Goal: Find specific page/section: Find specific page/section

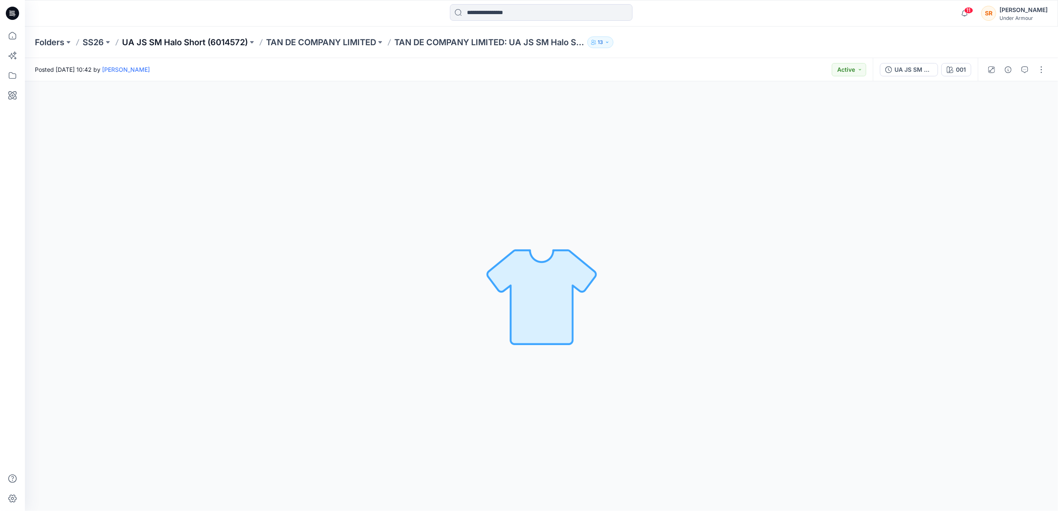
click at [244, 42] on p "UA JS SM Halo Short (6014572)" at bounding box center [185, 43] width 126 height 12
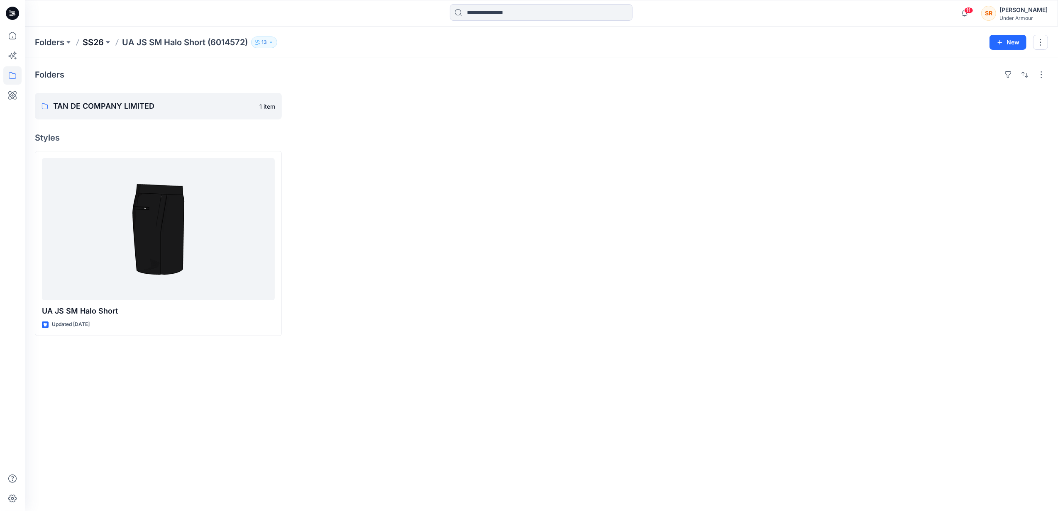
click at [88, 37] on p "SS26" at bounding box center [93, 43] width 21 height 12
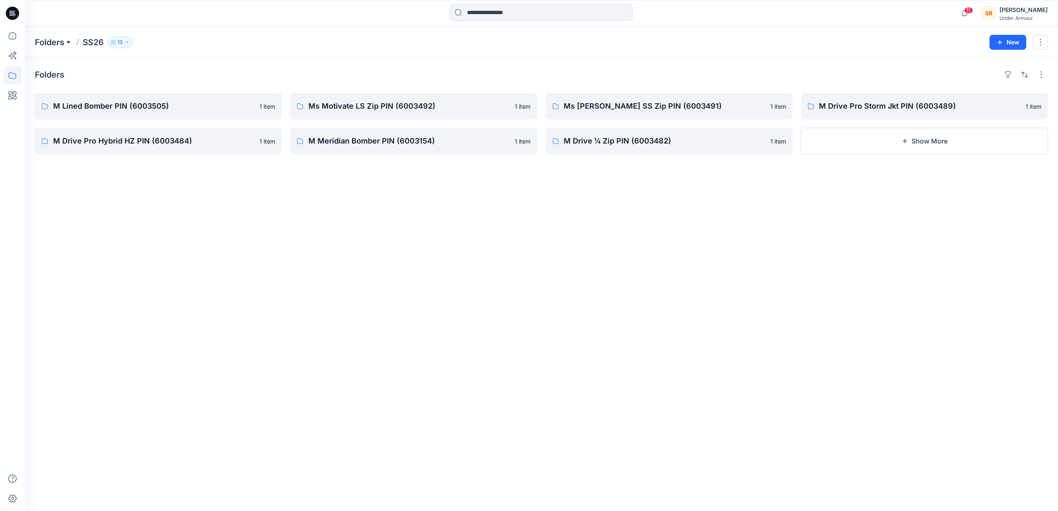
click at [66, 39] on button at bounding box center [68, 43] width 8 height 12
click at [66, 102] on link "BW Test" at bounding box center [96, 101] width 118 height 17
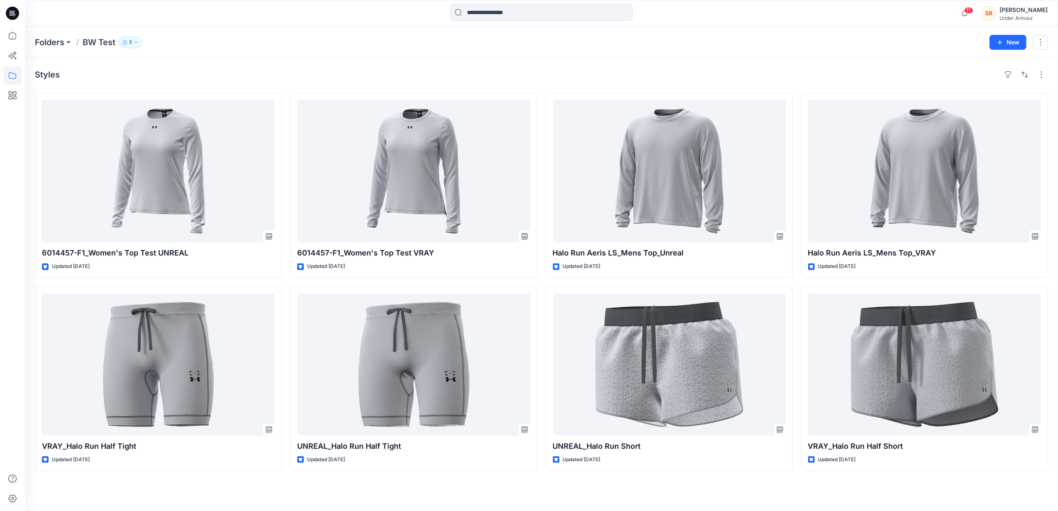
click at [344, 484] on div "Styles 6014457-F1_Women's Top Test UNREAL Updated [DATE] VRAY_Halo Run Half Tig…" at bounding box center [541, 284] width 1033 height 453
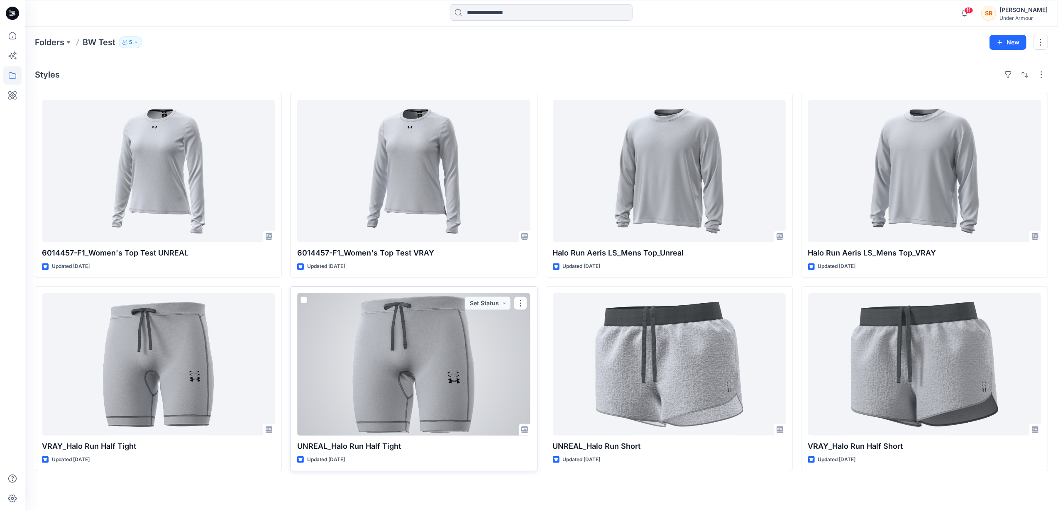
click at [472, 377] on div at bounding box center [413, 364] width 233 height 142
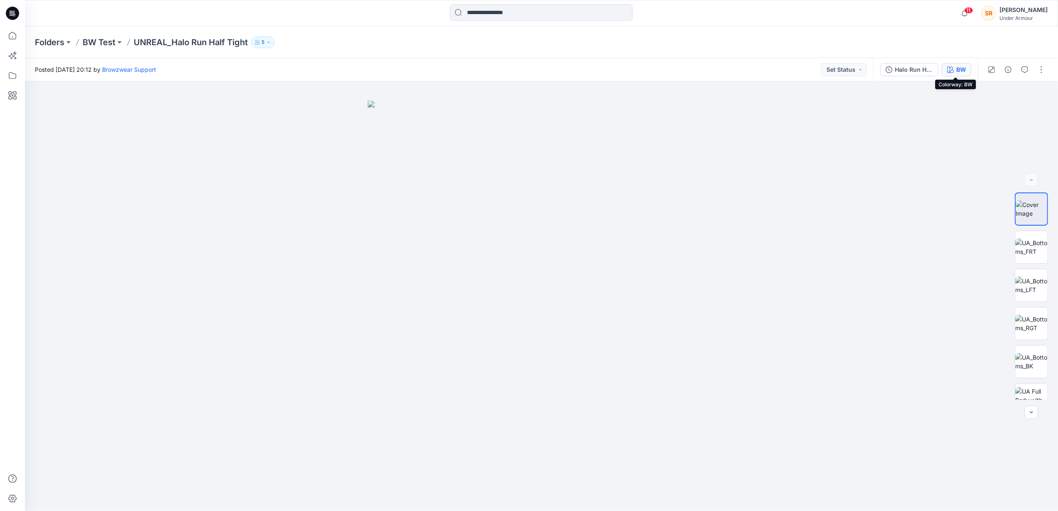
click at [945, 72] on button "BW" at bounding box center [956, 69] width 29 height 13
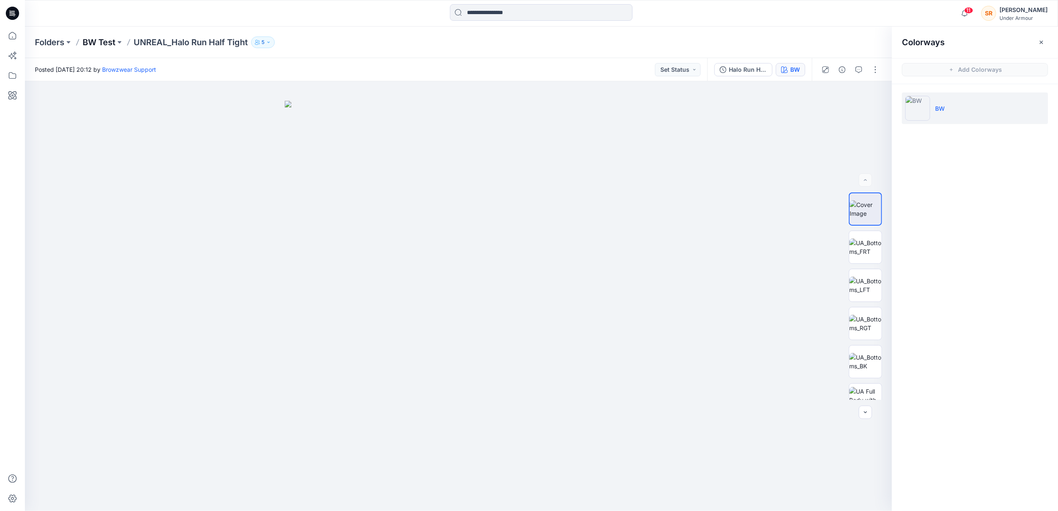
click at [91, 44] on p "BW Test" at bounding box center [99, 43] width 33 height 12
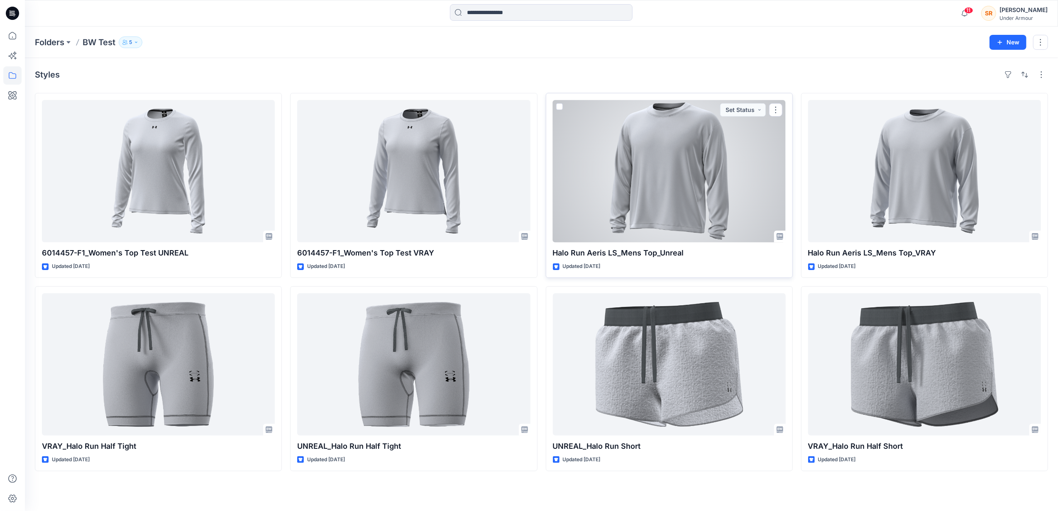
click at [593, 193] on div at bounding box center [669, 171] width 233 height 142
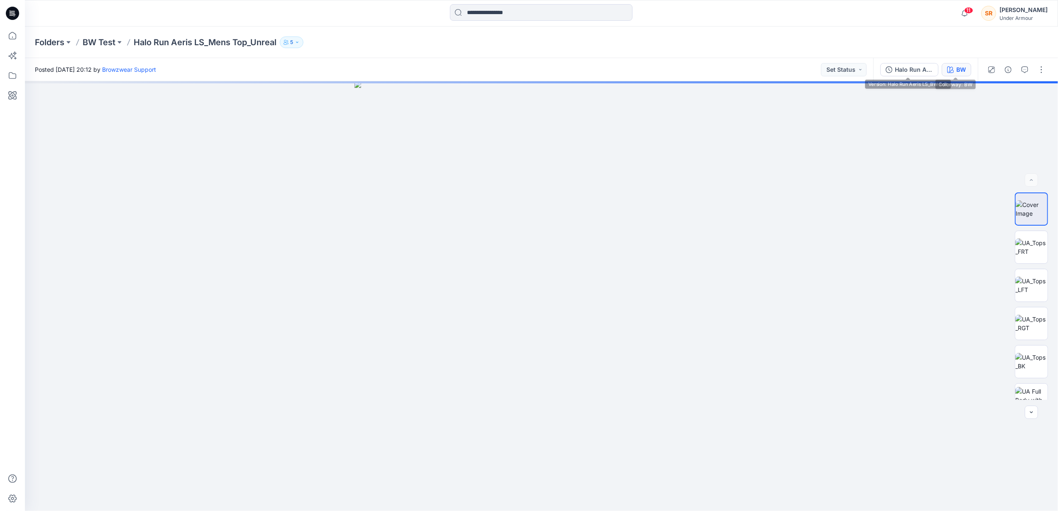
click at [965, 68] on button "BW" at bounding box center [956, 69] width 29 height 13
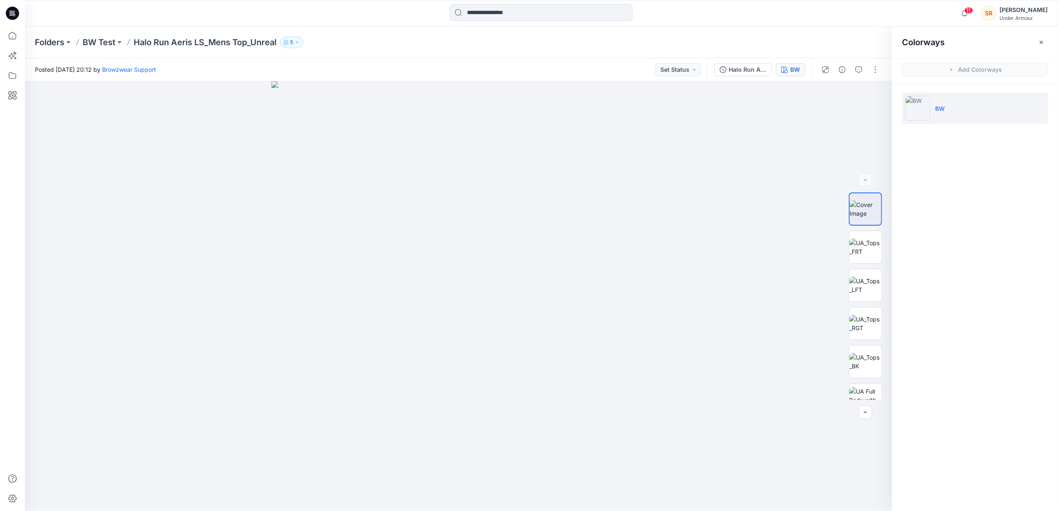
click at [185, 42] on p "Halo Run Aeris LS_Mens Top_Unreal" at bounding box center [205, 43] width 143 height 12
click at [109, 39] on p "BW Test" at bounding box center [99, 43] width 33 height 12
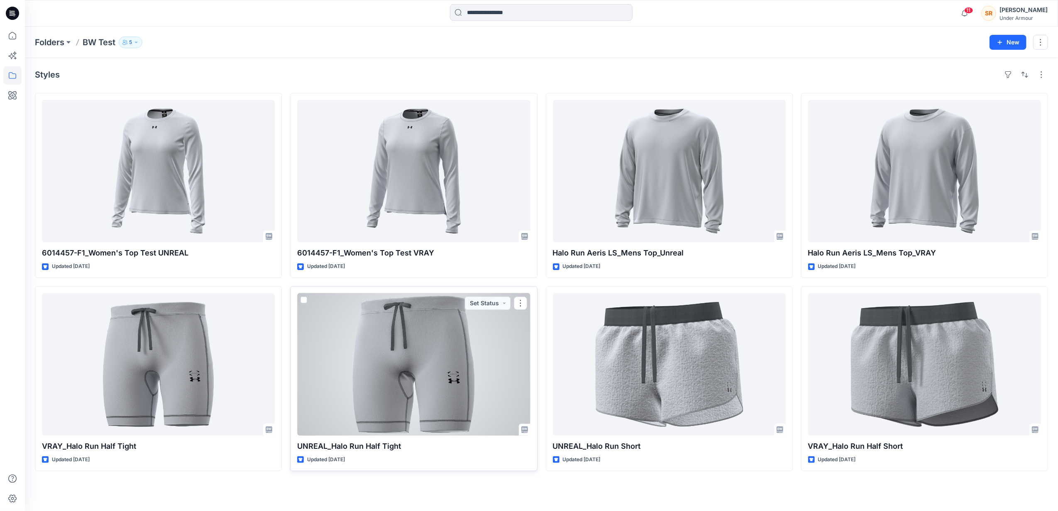
click at [460, 332] on div at bounding box center [413, 364] width 233 height 142
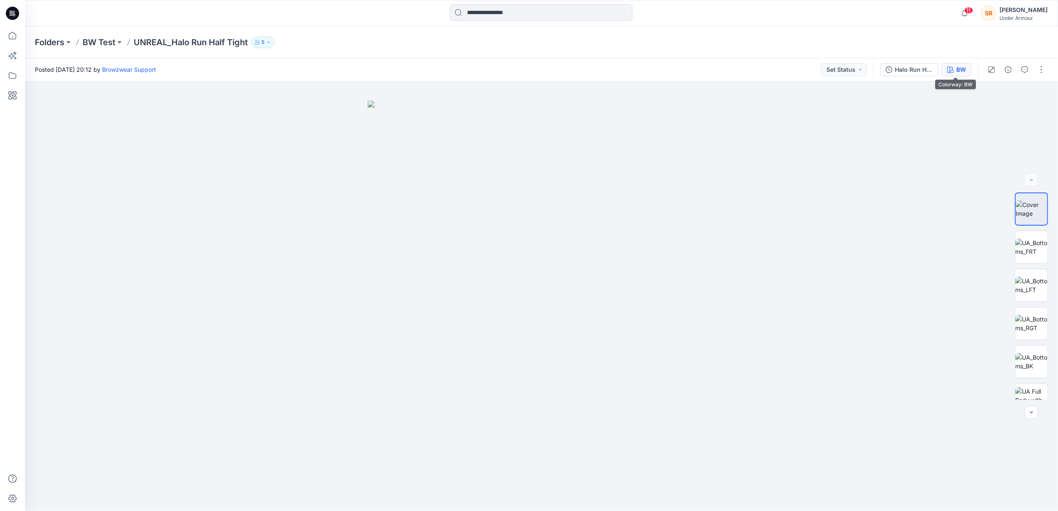
click at [967, 71] on button "BW" at bounding box center [956, 69] width 29 height 13
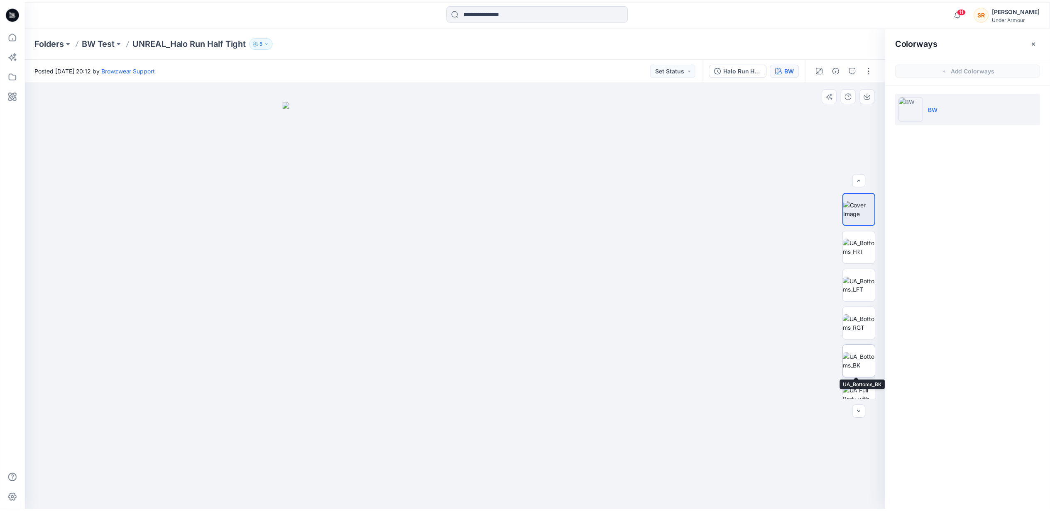
scroll to position [17, 0]
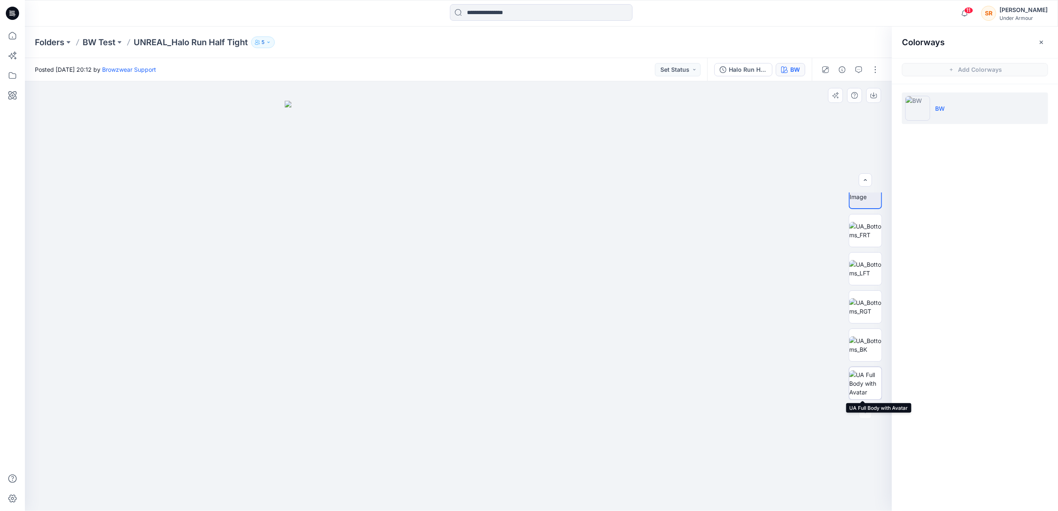
click at [865, 379] on img at bounding box center [865, 384] width 32 height 26
drag, startPoint x: 509, startPoint y: 303, endPoint x: 382, endPoint y: 318, distance: 127.5
click at [382, 318] on div at bounding box center [458, 296] width 867 height 430
click at [787, 72] on button "BW" at bounding box center [790, 69] width 29 height 13
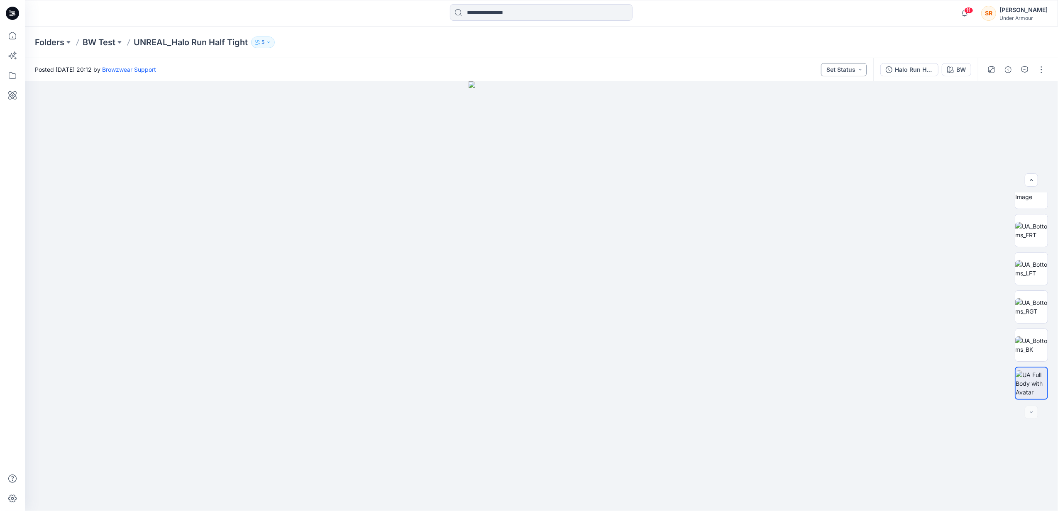
click at [828, 71] on button "Set Status" at bounding box center [844, 69] width 46 height 13
click at [816, 107] on p "Active" at bounding box center [816, 108] width 17 height 11
click at [845, 68] on button "Active" at bounding box center [849, 69] width 34 height 13
drag, startPoint x: 648, startPoint y: 132, endPoint x: 649, endPoint y: 141, distance: 9.2
click at [648, 129] on div at bounding box center [541, 296] width 1033 height 430
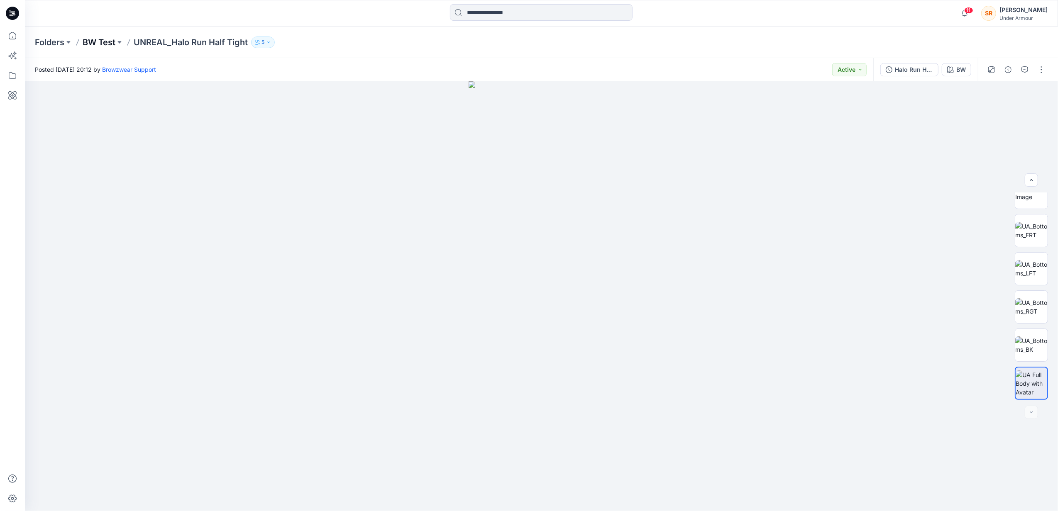
click at [105, 44] on p "BW Test" at bounding box center [99, 43] width 33 height 12
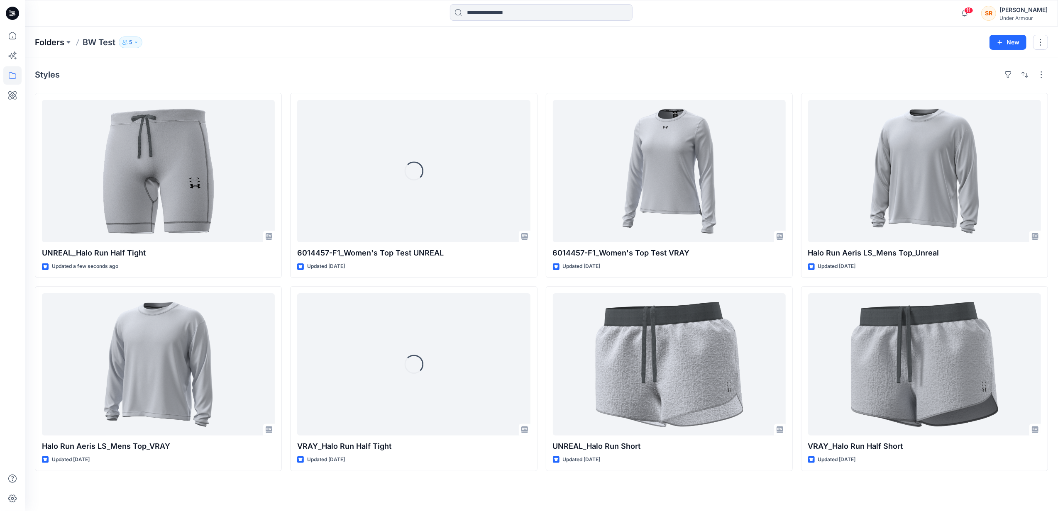
click at [52, 46] on p "Folders" at bounding box center [49, 43] width 29 height 12
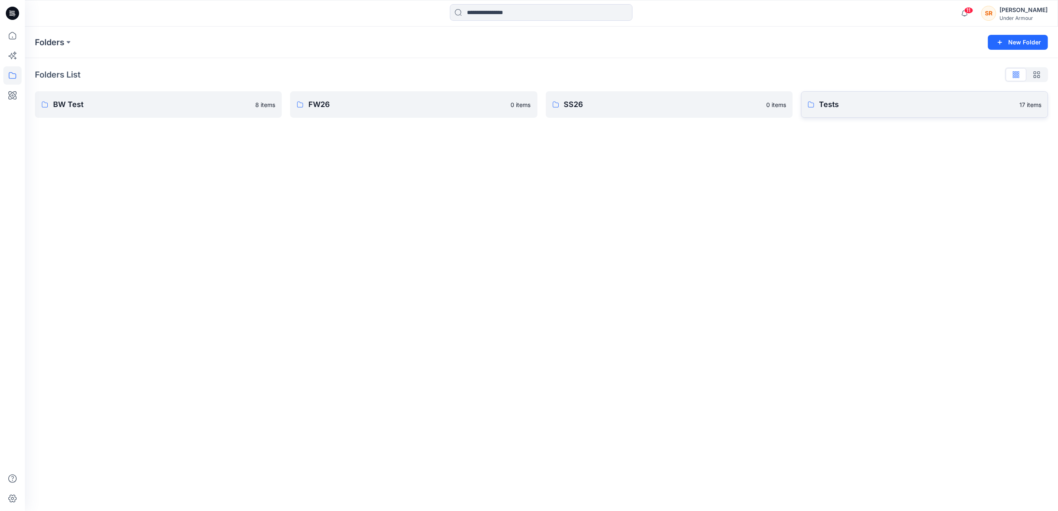
click at [834, 100] on p "Tests" at bounding box center [916, 105] width 195 height 12
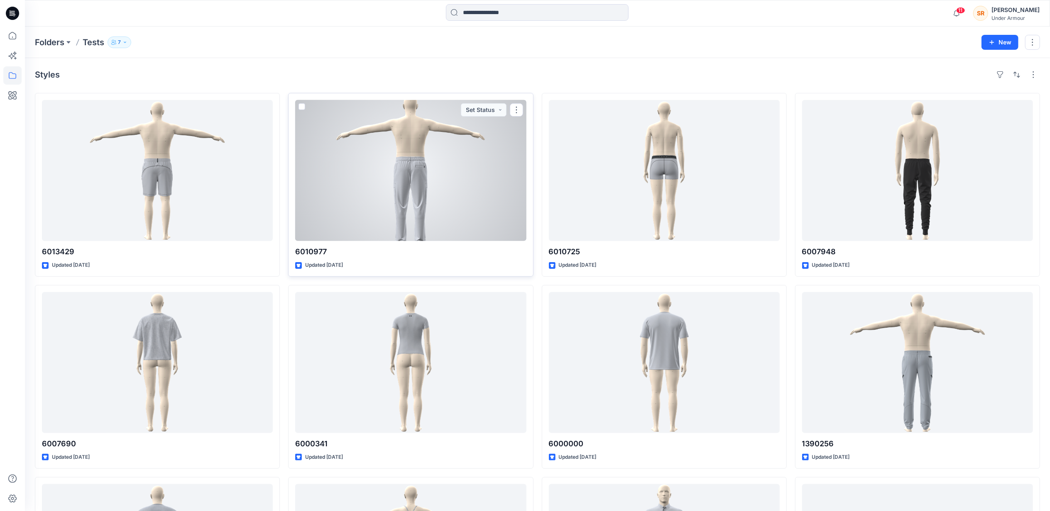
click at [470, 200] on div at bounding box center [410, 170] width 231 height 141
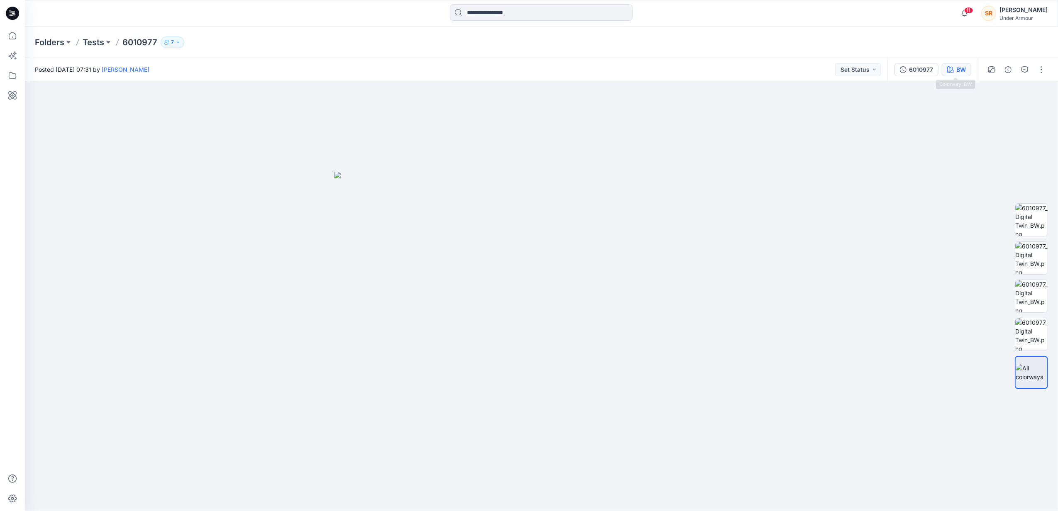
click at [945, 71] on button "BW" at bounding box center [956, 69] width 29 height 13
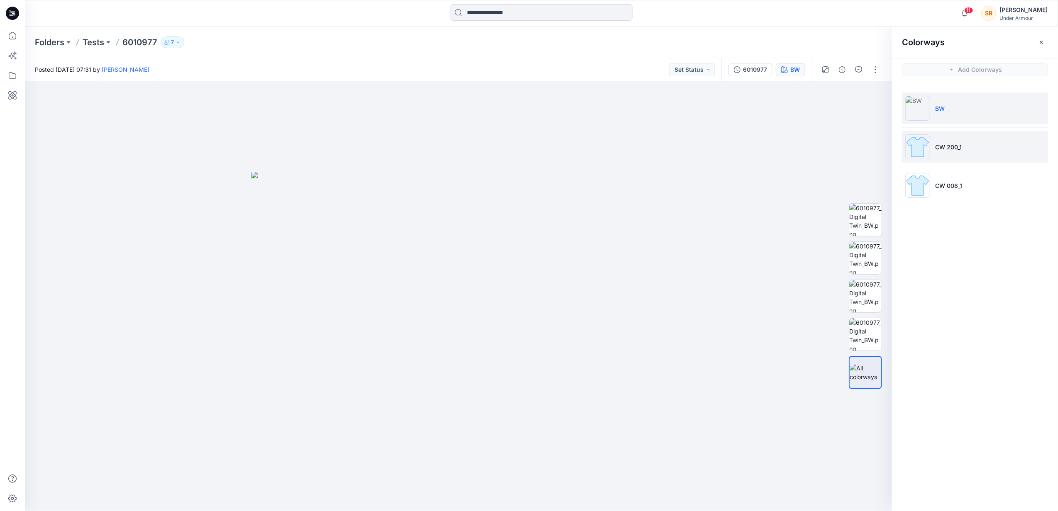
click at [945, 155] on li "CW 200_1" at bounding box center [975, 147] width 146 height 32
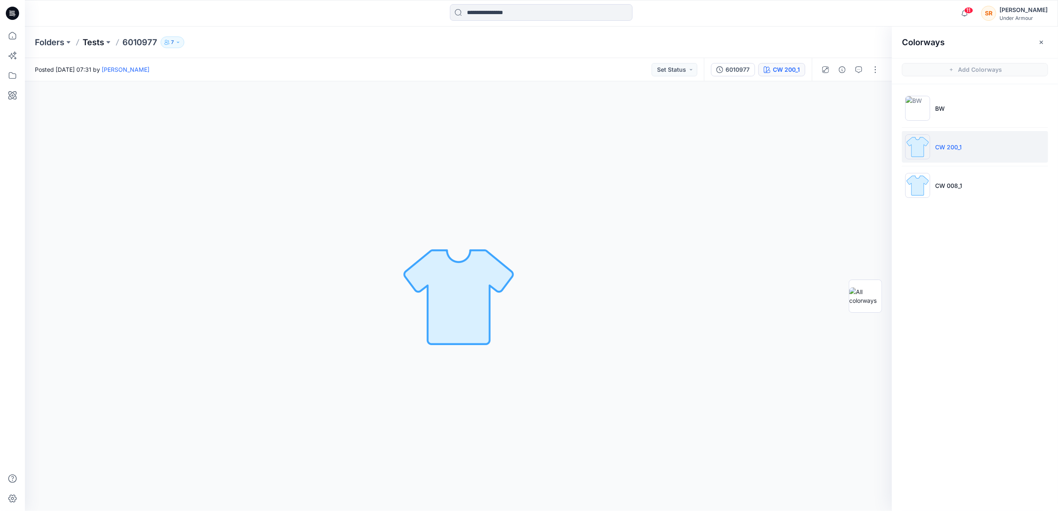
click at [103, 38] on p "Tests" at bounding box center [94, 43] width 22 height 12
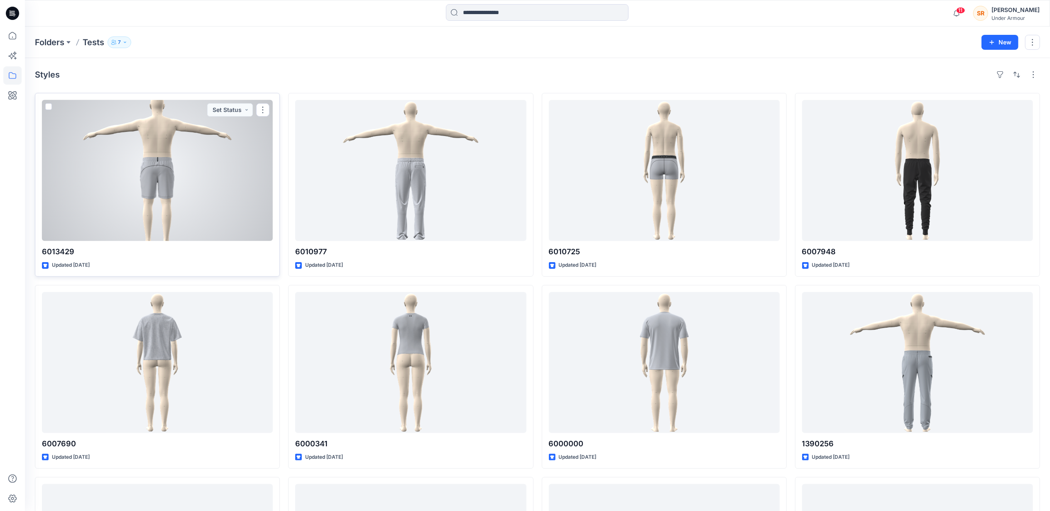
click at [212, 170] on div at bounding box center [157, 170] width 231 height 141
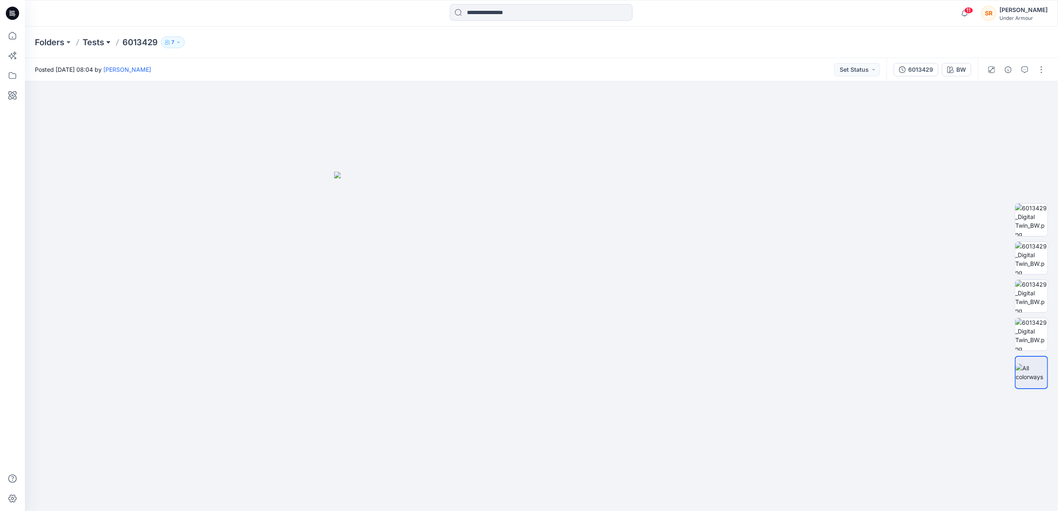
click at [105, 43] on button at bounding box center [108, 43] width 8 height 12
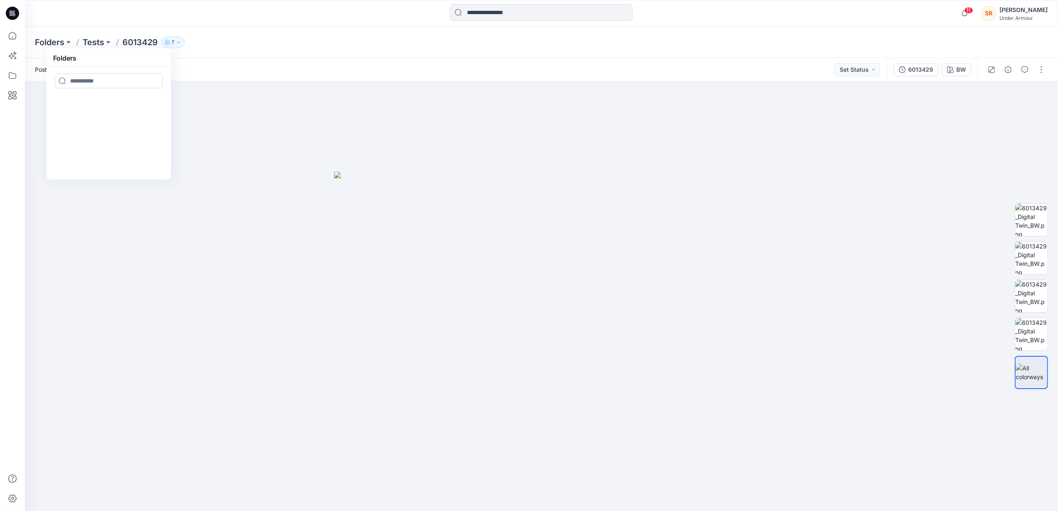
click at [77, 38] on div at bounding box center [77, 43] width 7 height 12
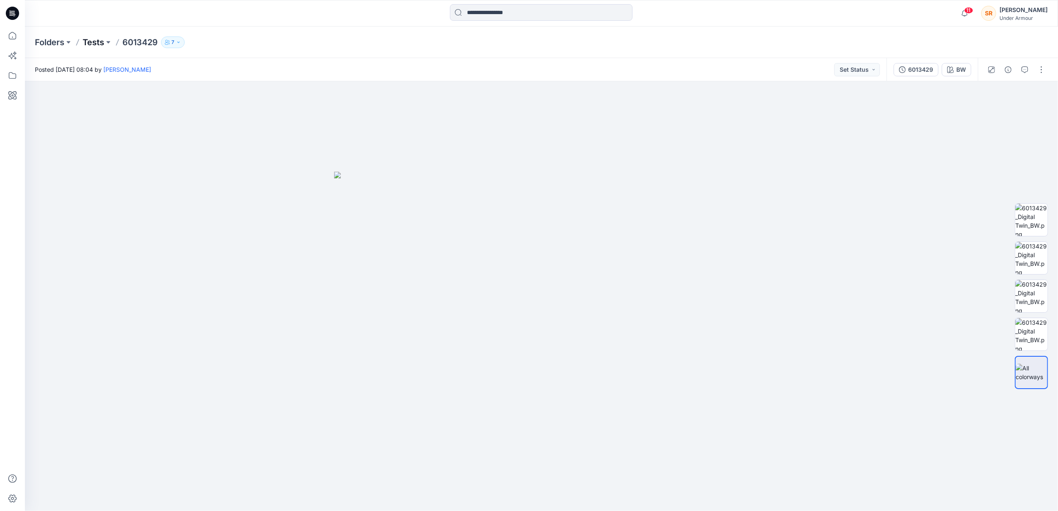
click at [92, 44] on p "Tests" at bounding box center [94, 43] width 22 height 12
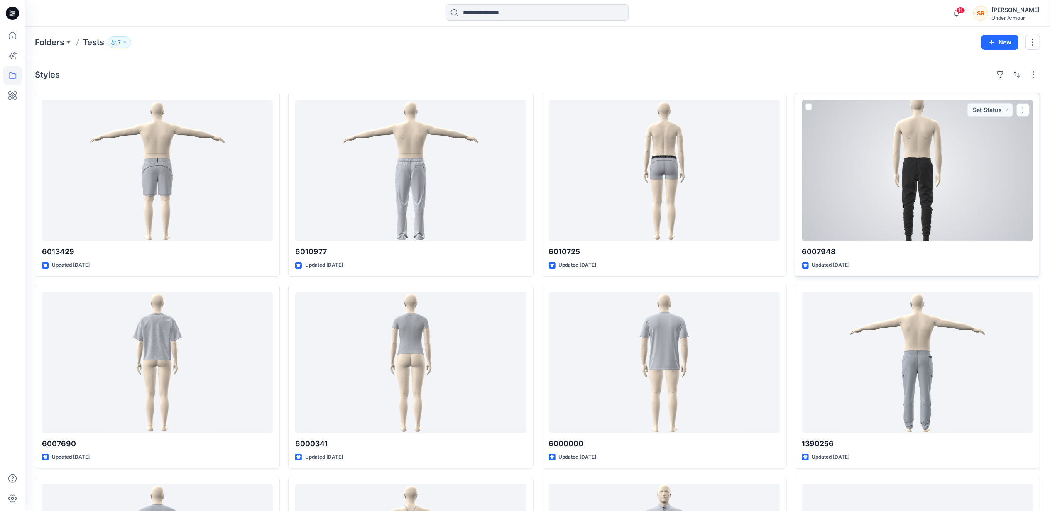
click at [922, 170] on div at bounding box center [917, 170] width 231 height 141
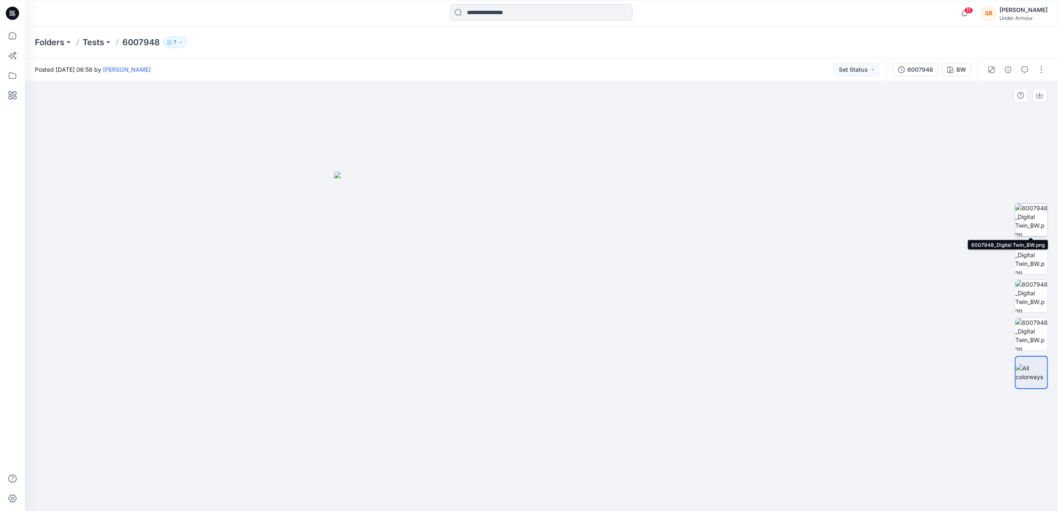
click at [1019, 226] on img at bounding box center [1031, 220] width 32 height 32
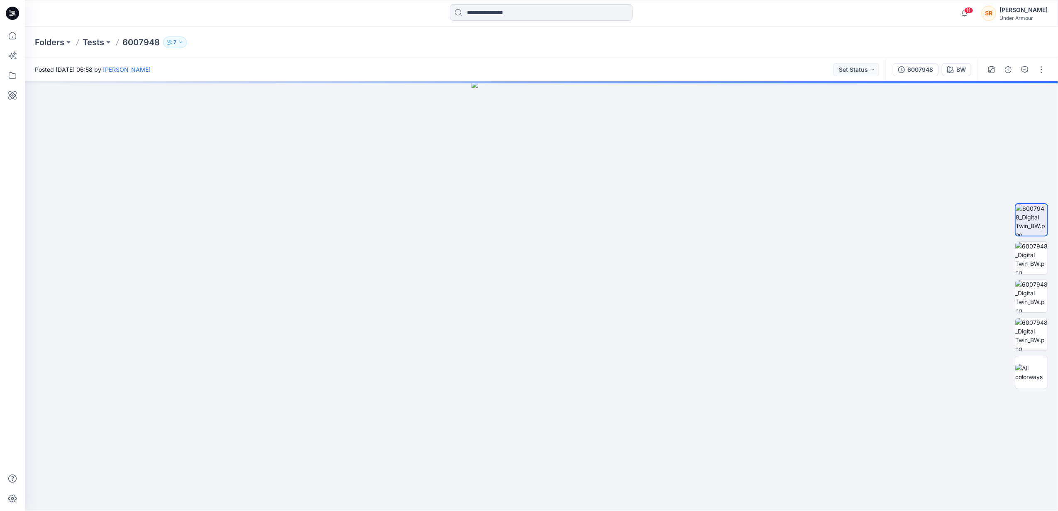
click at [957, 60] on div "6007948 BW" at bounding box center [932, 69] width 92 height 23
click at [961, 68] on div "BW" at bounding box center [961, 69] width 10 height 9
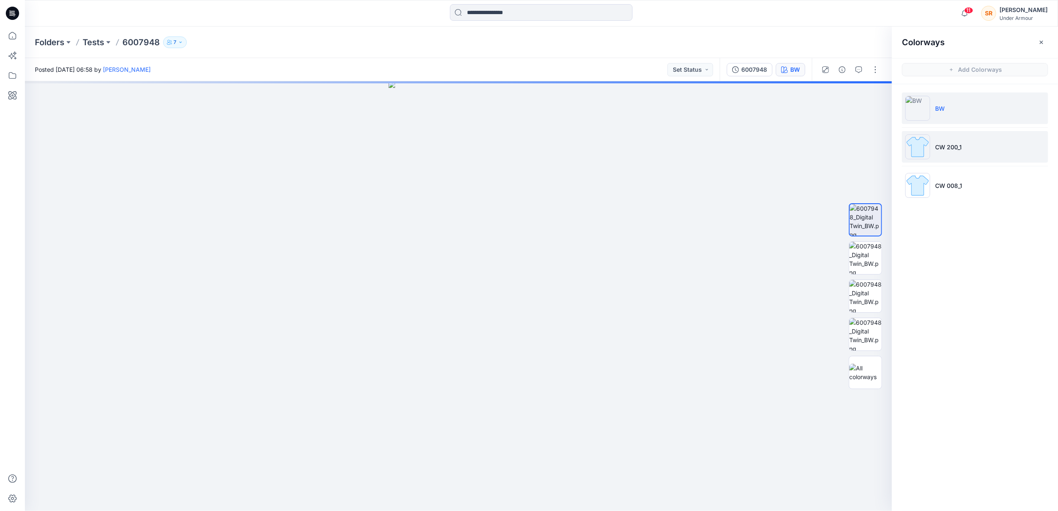
click at [963, 157] on li "CW 200_1" at bounding box center [975, 147] width 146 height 32
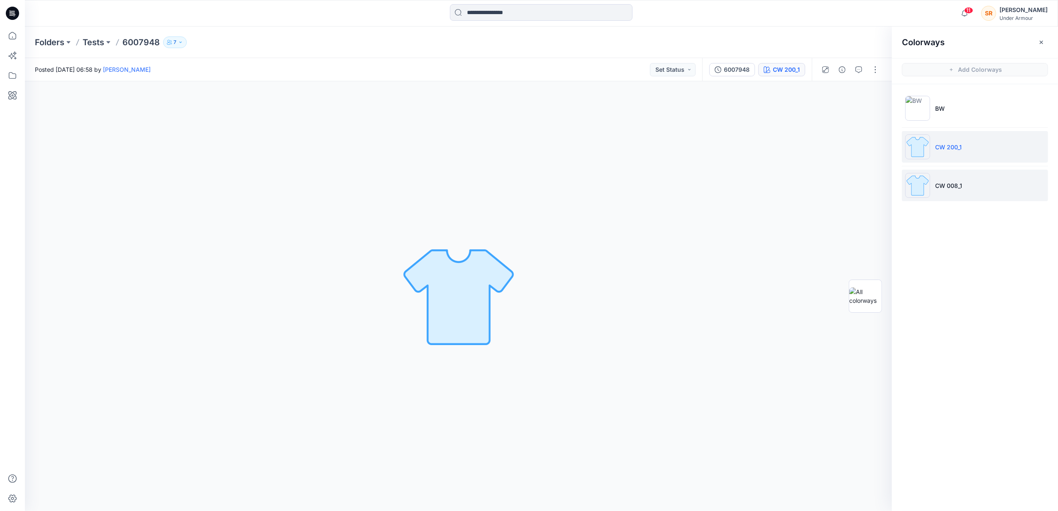
click at [969, 180] on li "CW 008_1" at bounding box center [975, 186] width 146 height 32
click at [958, 107] on li "BW" at bounding box center [975, 109] width 146 height 32
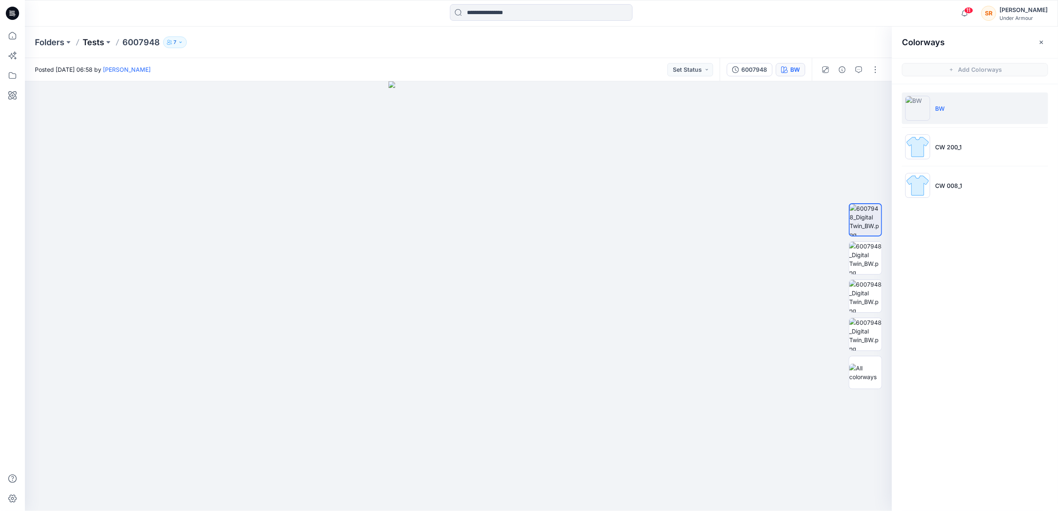
click at [102, 40] on p "Tests" at bounding box center [94, 43] width 22 height 12
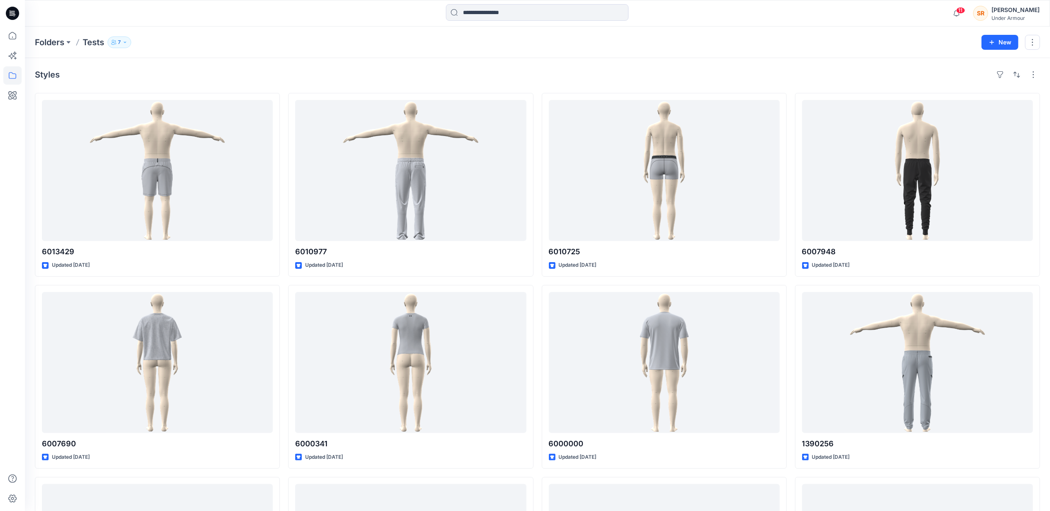
click at [63, 50] on div "Folders Tests 7 New" at bounding box center [537, 43] width 1025 height 32
click at [61, 44] on p "Folders" at bounding box center [49, 43] width 29 height 12
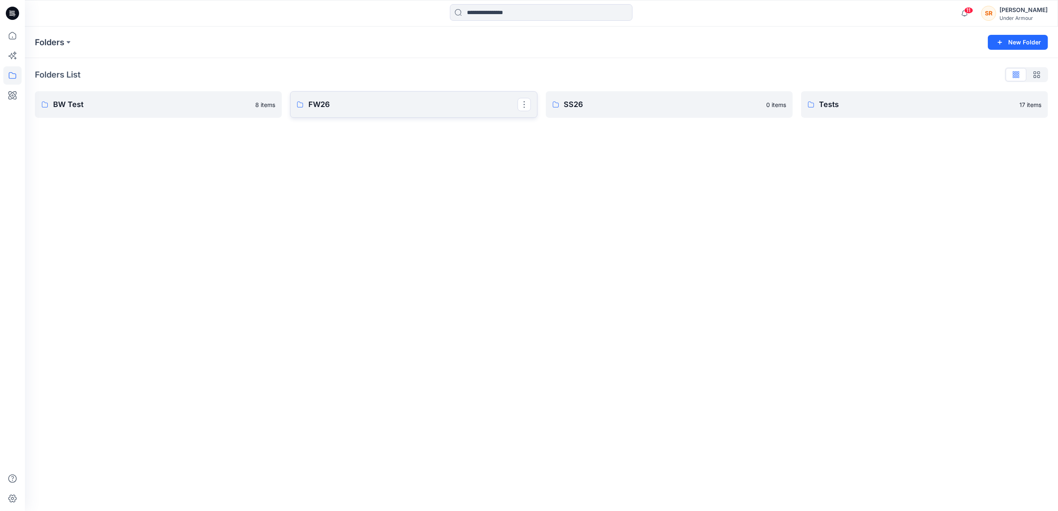
click at [374, 107] on p "FW26" at bounding box center [412, 105] width 209 height 12
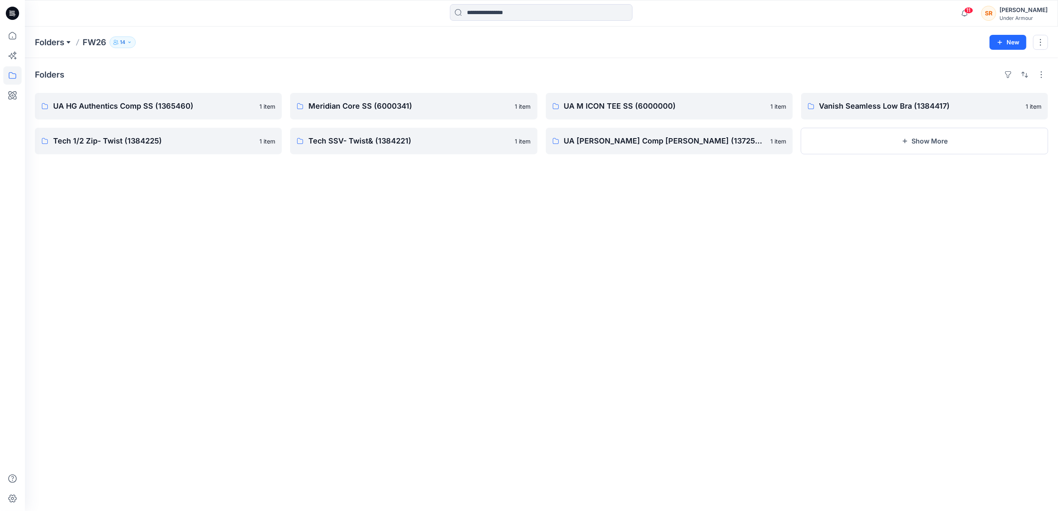
click at [67, 46] on button at bounding box center [68, 43] width 8 height 12
click at [101, 42] on p "FW26" at bounding box center [95, 43] width 24 height 12
click at [60, 45] on p "Folders" at bounding box center [49, 43] width 29 height 12
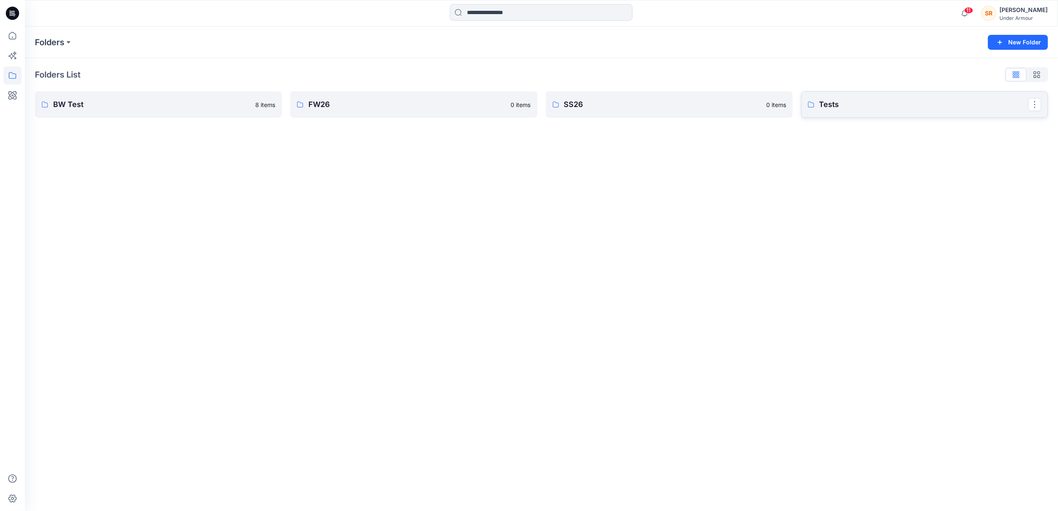
click at [887, 110] on p "Tests" at bounding box center [923, 105] width 209 height 12
